Goal: Information Seeking & Learning: Learn about a topic

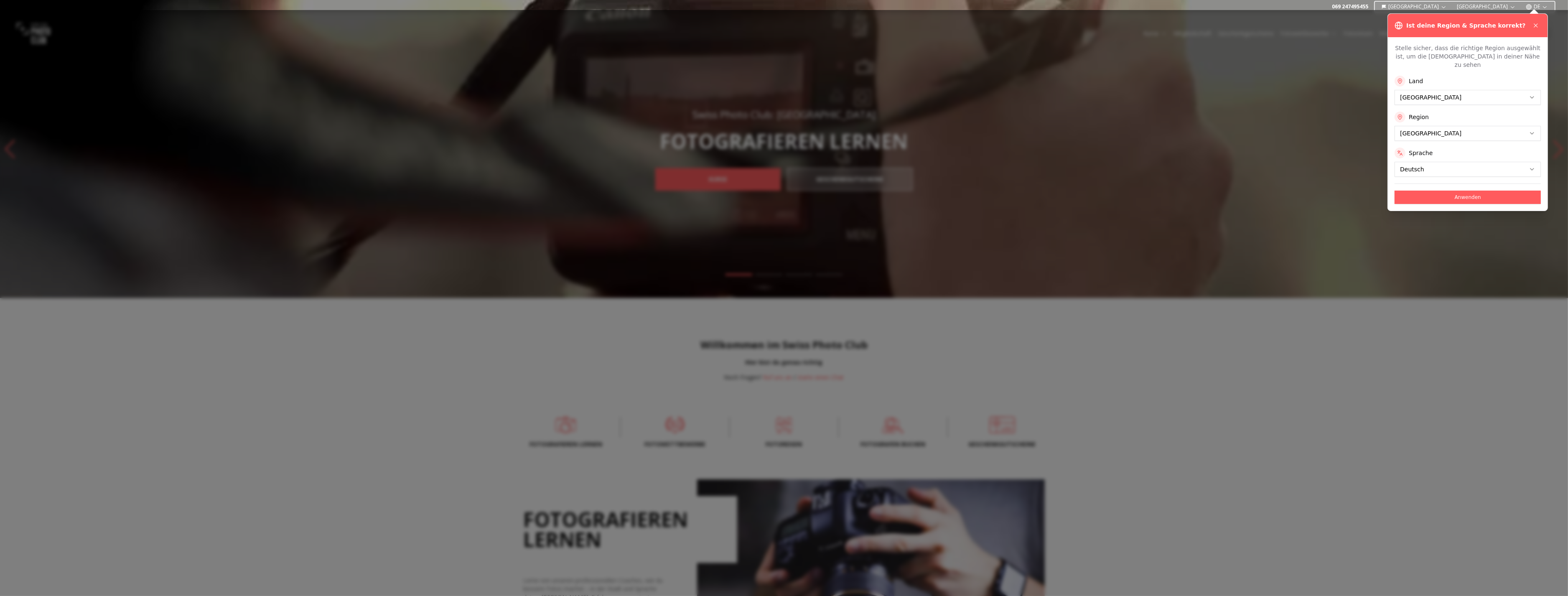
click at [1455, 352] on div at bounding box center [784, 303] width 1568 height 586
click at [1537, 29] on button at bounding box center [1536, 26] width 10 height 10
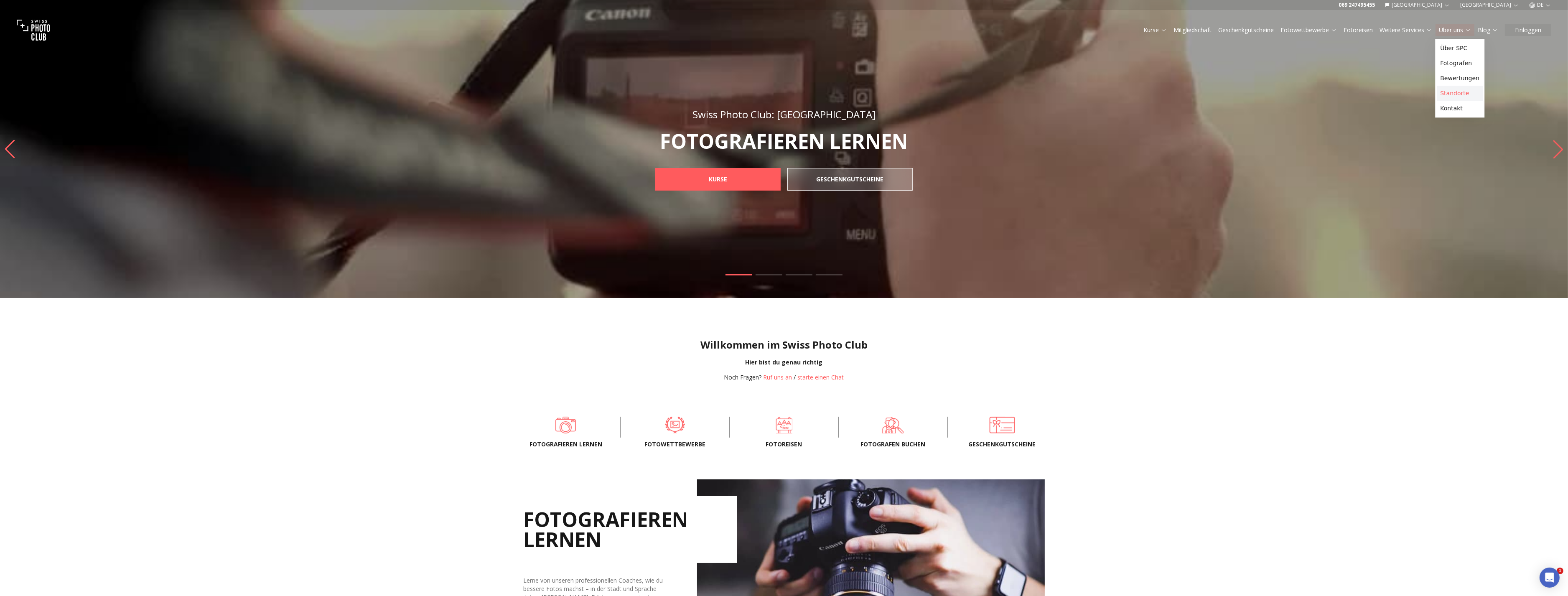
click at [1466, 100] on link "Standorte" at bounding box center [1460, 93] width 46 height 15
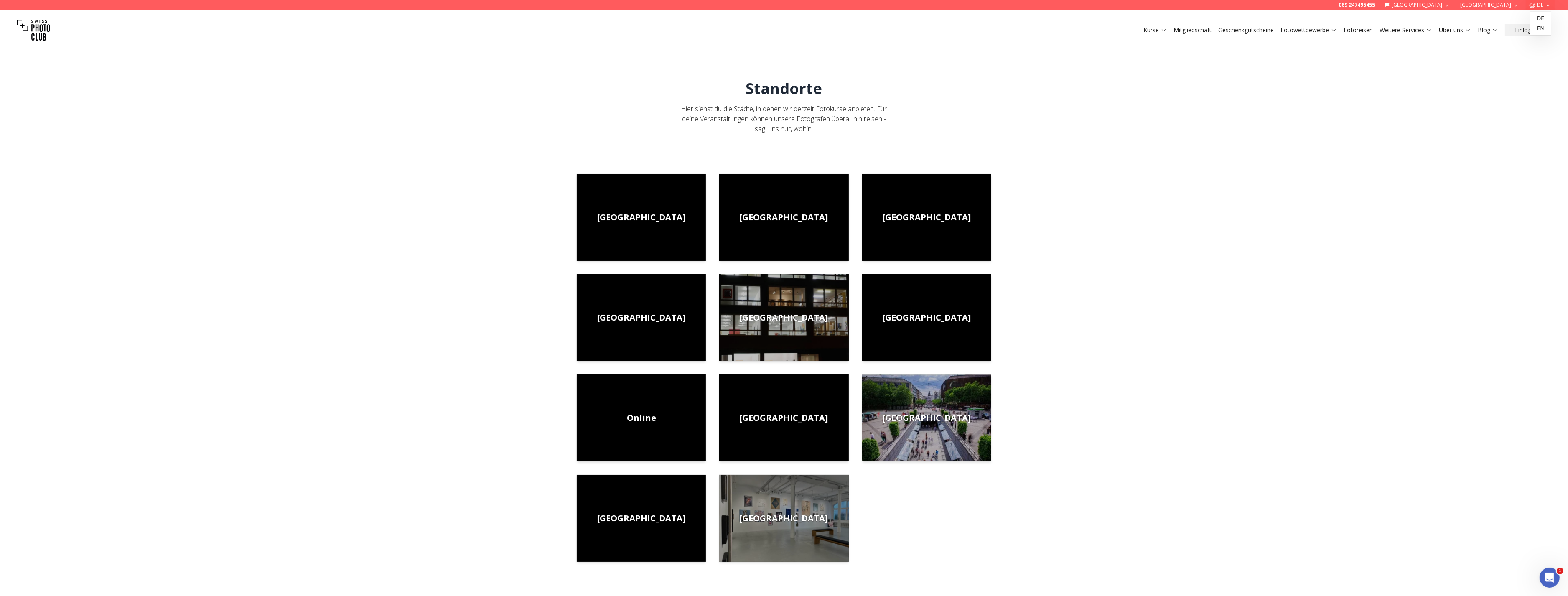
click at [1540, 6] on button "DE" at bounding box center [1540, 5] width 29 height 10
click at [1510, 5] on button "Stuttgart" at bounding box center [1489, 5] width 66 height 10
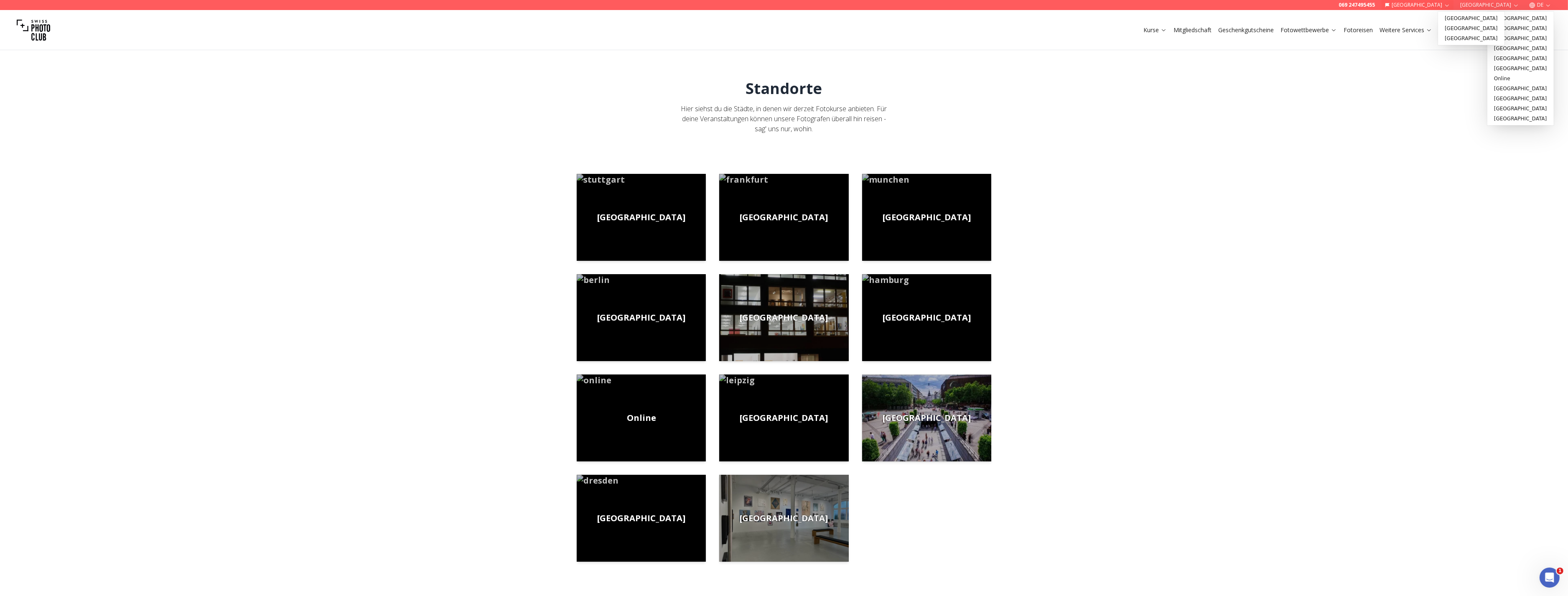
click at [1454, 7] on button "[GEOGRAPHIC_DATA]" at bounding box center [1418, 5] width 72 height 10
click at [1467, 30] on link "[GEOGRAPHIC_DATA]" at bounding box center [1471, 28] width 63 height 10
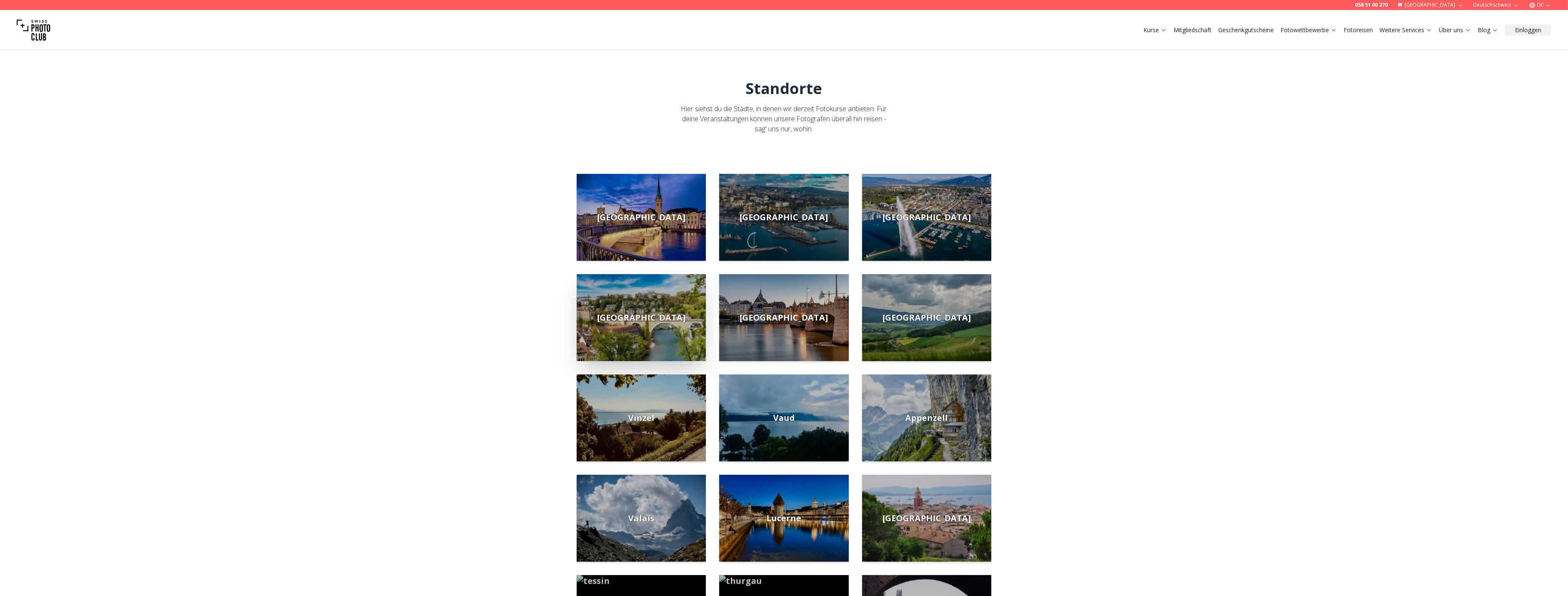
click at [657, 324] on img at bounding box center [641, 317] width 129 height 87
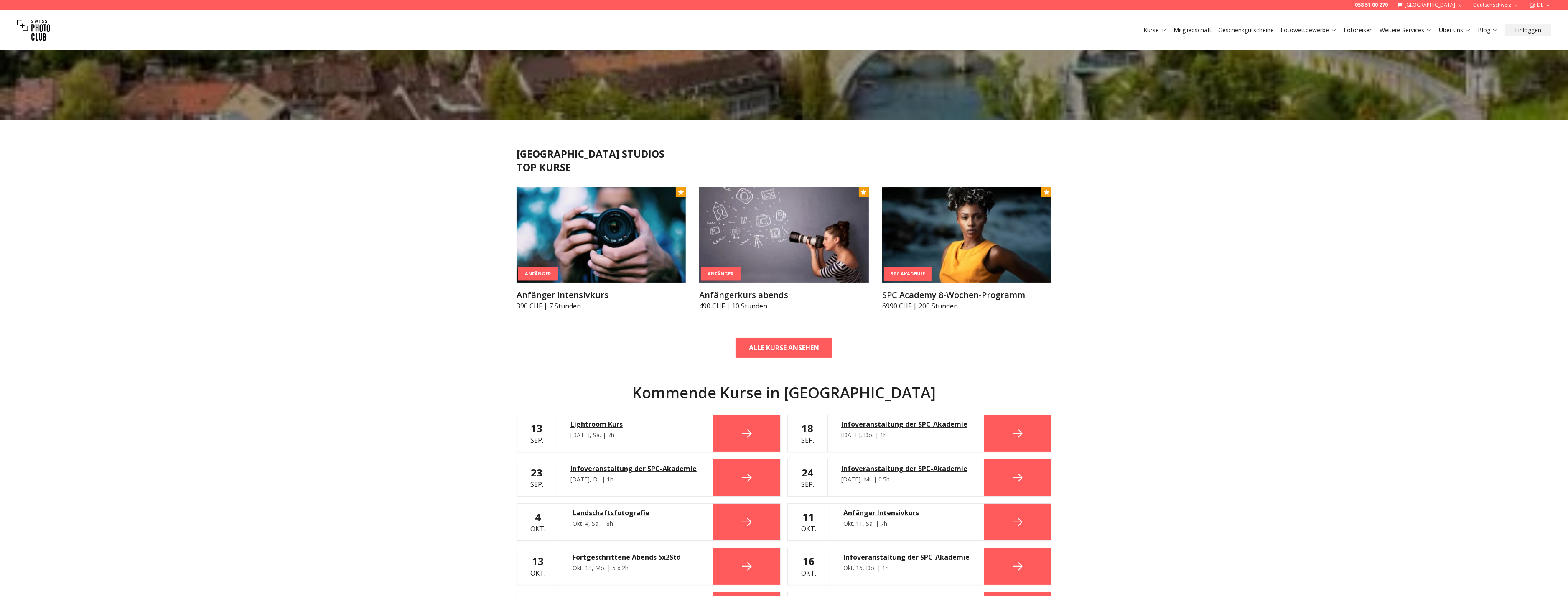
scroll to position [232, 0]
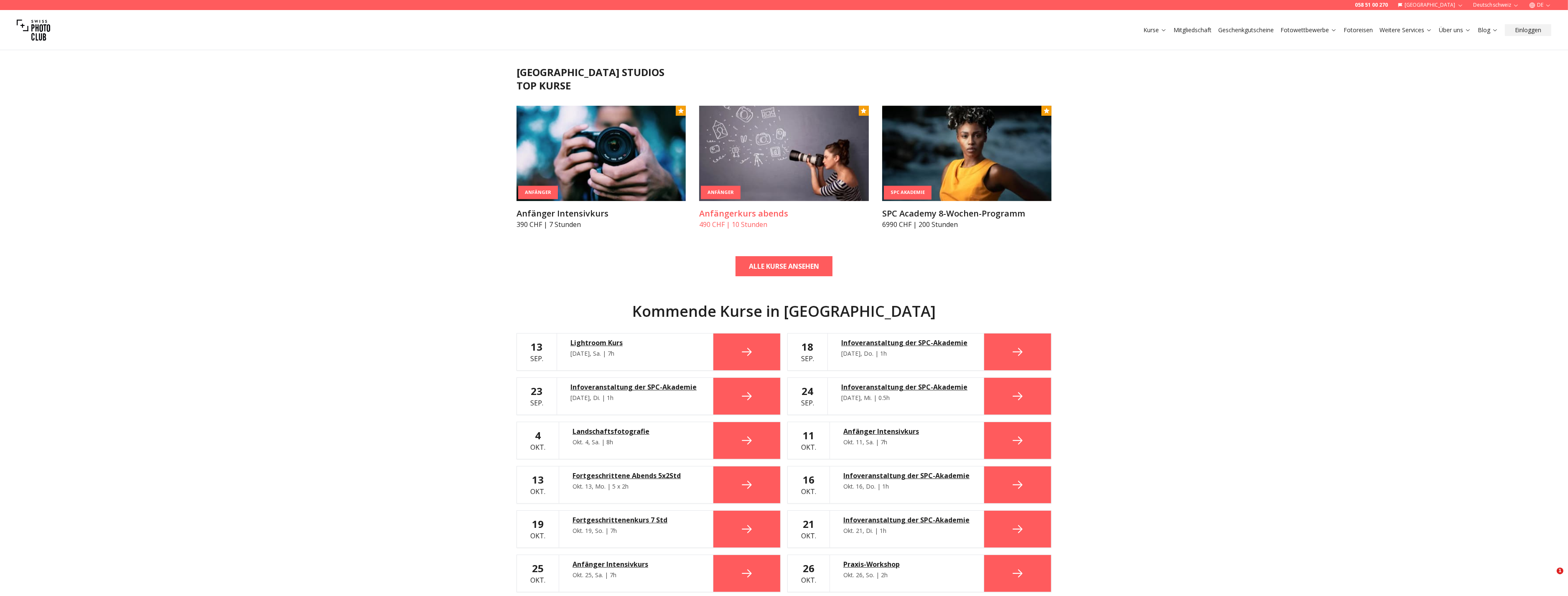
click at [763, 210] on h3 "Anfängerkurs abends" at bounding box center [784, 213] width 169 height 12
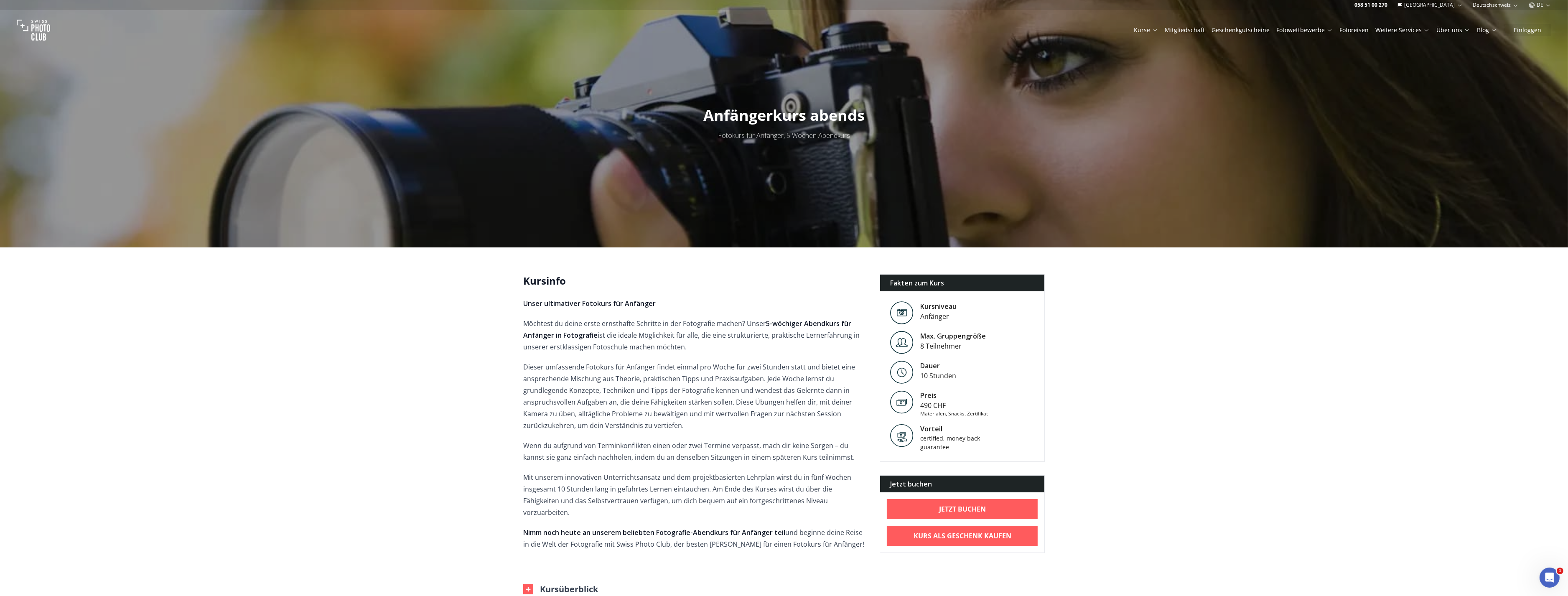
click at [962, 392] on div "Preis" at bounding box center [954, 395] width 68 height 10
drag, startPoint x: 937, startPoint y: 335, endPoint x: 994, endPoint y: 398, distance: 85.0
click at [994, 398] on div "Fakten zum Kurs Kursniveau Anfänger [PERSON_NAME]. Gruppengröße 8 Teilnehmer [P…" at bounding box center [962, 368] width 165 height 188
drag, startPoint x: 994, startPoint y: 398, endPoint x: 960, endPoint y: 402, distance: 34.2
click at [960, 402] on div "490 CHF" at bounding box center [954, 405] width 68 height 10
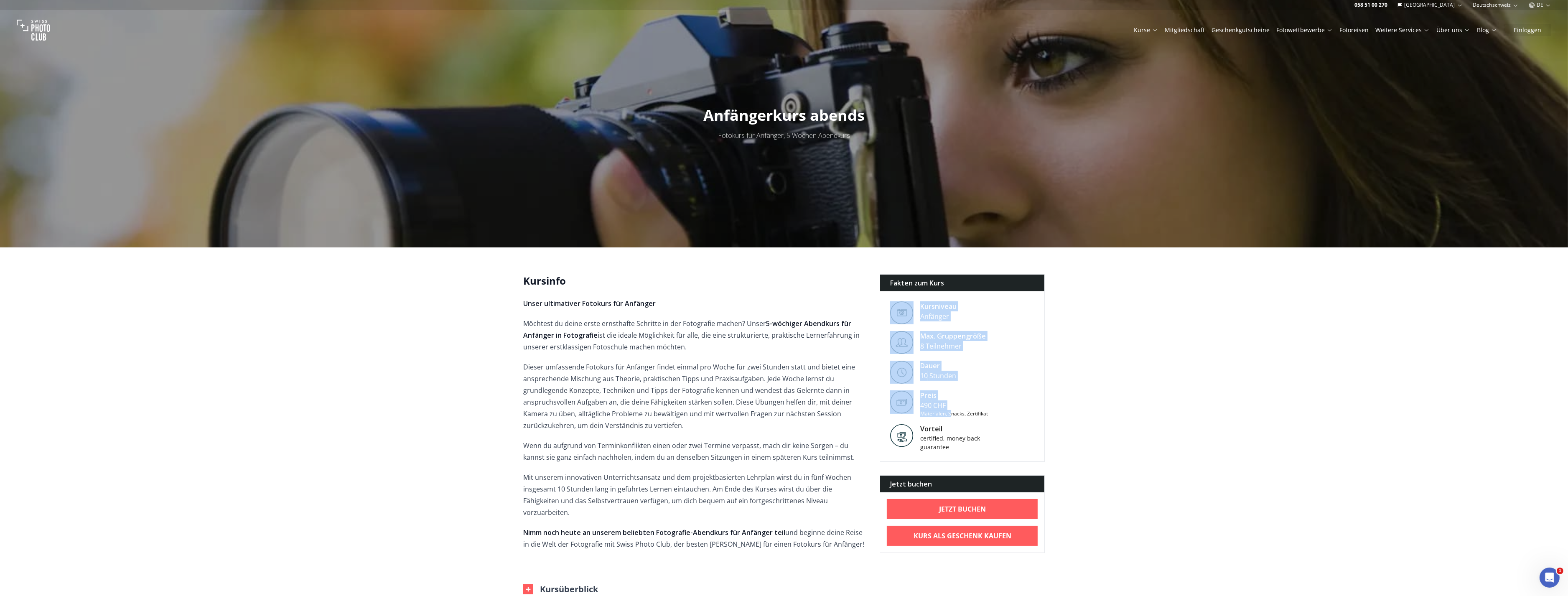
drag, startPoint x: 947, startPoint y: 406, endPoint x: 904, endPoint y: 303, distance: 111.6
click at [904, 303] on div "Fakten zum Kurs Kursniveau Anfänger [PERSON_NAME]. Gruppengröße 8 Teilnehmer [P…" at bounding box center [962, 368] width 165 height 188
click at [957, 449] on div "certified, money back guarantee" at bounding box center [956, 443] width 71 height 18
drag, startPoint x: 954, startPoint y: 449, endPoint x: 887, endPoint y: 315, distance: 149.8
click at [887, 315] on div "Fakten zum Kurs Kursniveau Anfänger [PERSON_NAME]. Gruppengröße 8 Teilnehmer [P…" at bounding box center [962, 368] width 165 height 188
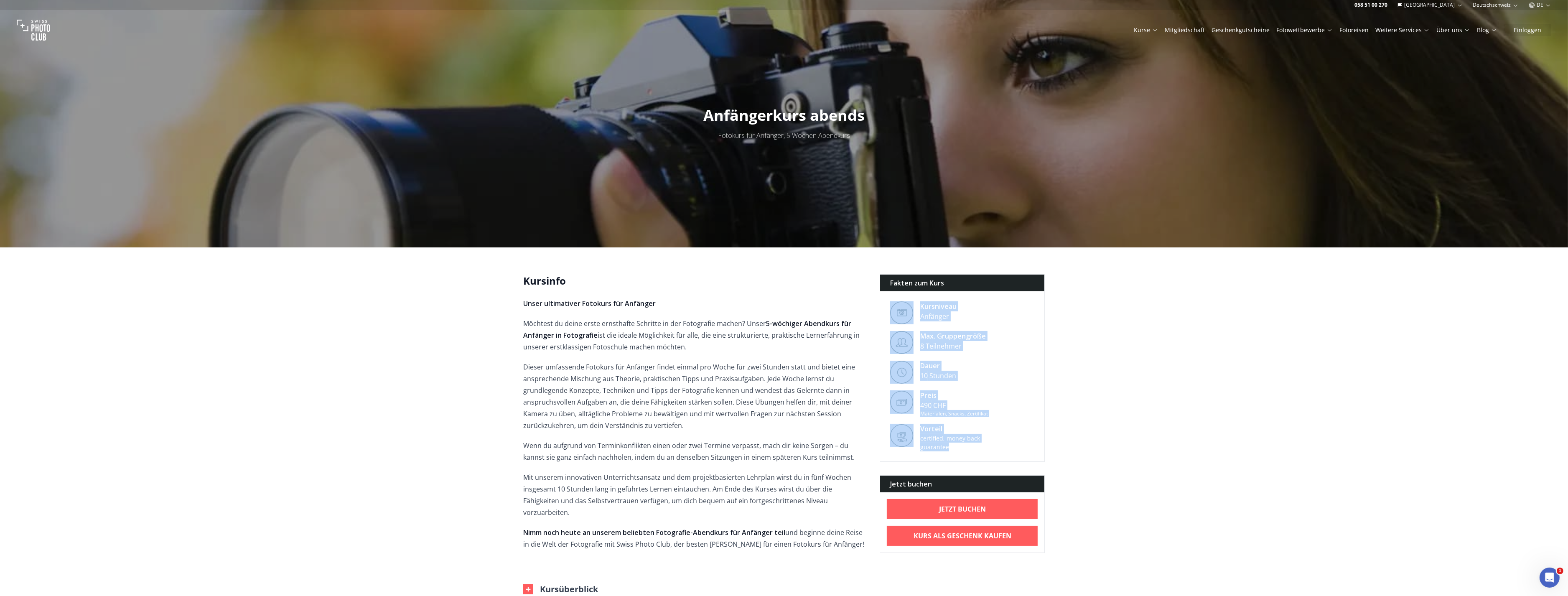
drag, startPoint x: 887, startPoint y: 315, endPoint x: 933, endPoint y: 379, distance: 78.8
click at [933, 379] on div "10 Stunden" at bounding box center [938, 376] width 36 height 10
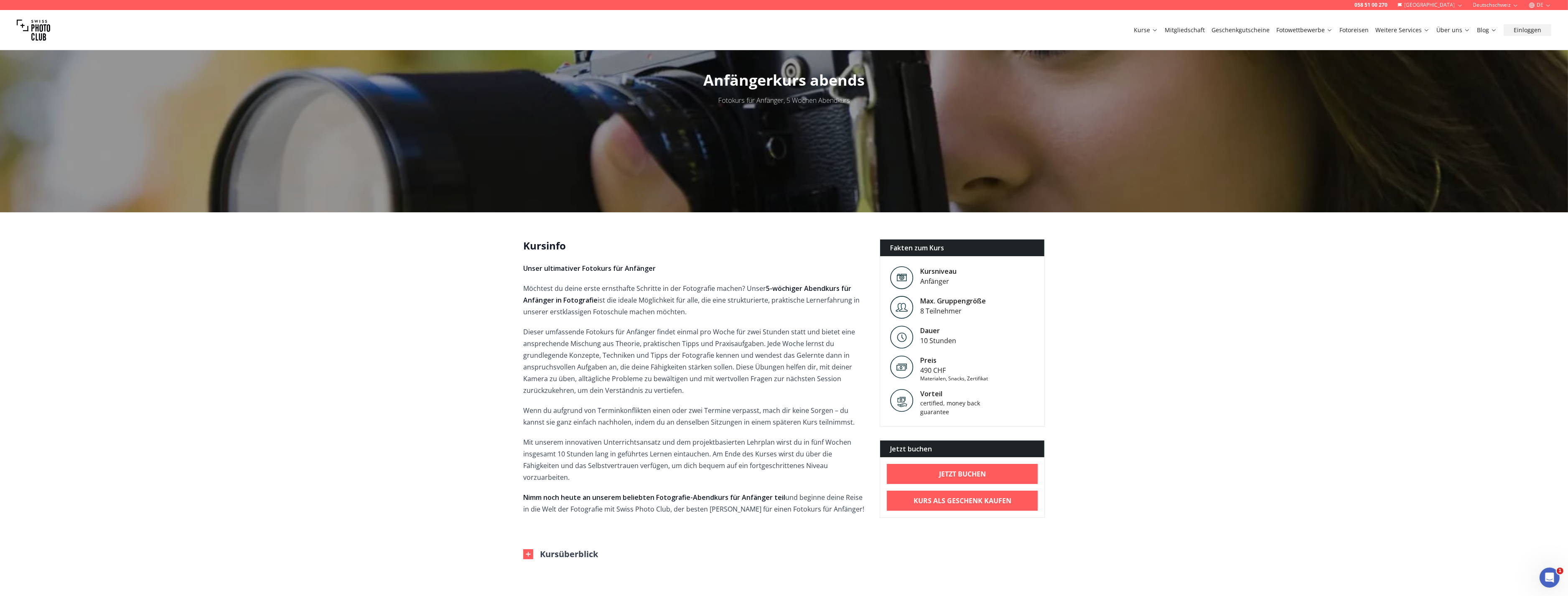
scroll to position [93, 0]
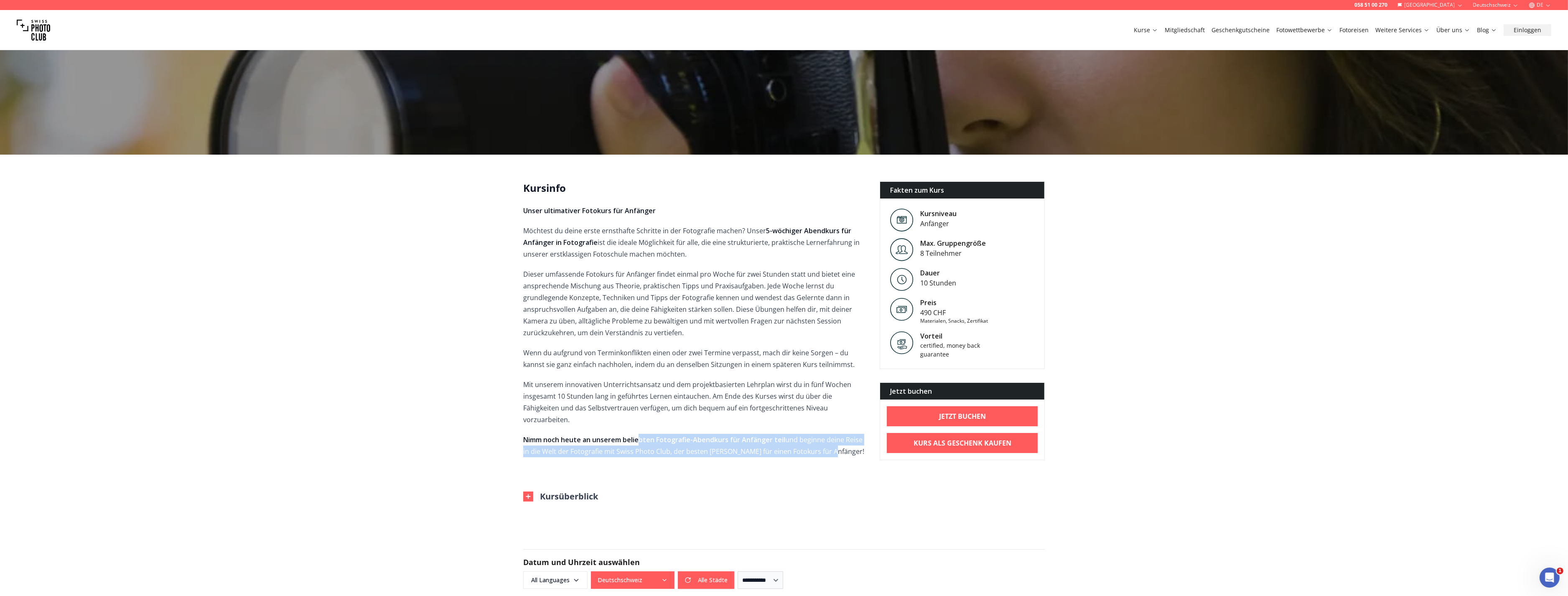
drag, startPoint x: 640, startPoint y: 426, endPoint x: 828, endPoint y: 440, distance: 188.5
click at [828, 440] on p "Nimm noch heute an unserem beliebten Fotografie-Abendkurs für Anfänger teil und…" at bounding box center [695, 446] width 343 height 23
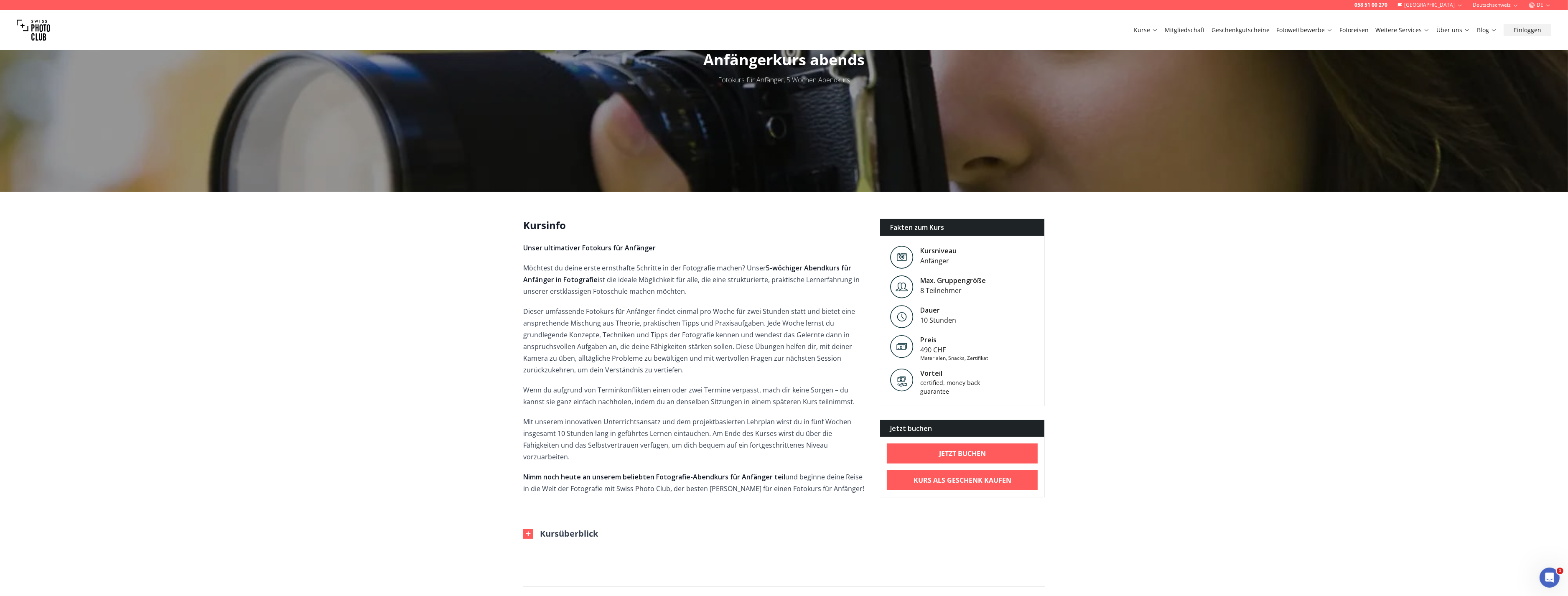
scroll to position [0, 0]
